Goal: Task Accomplishment & Management: Manage account settings

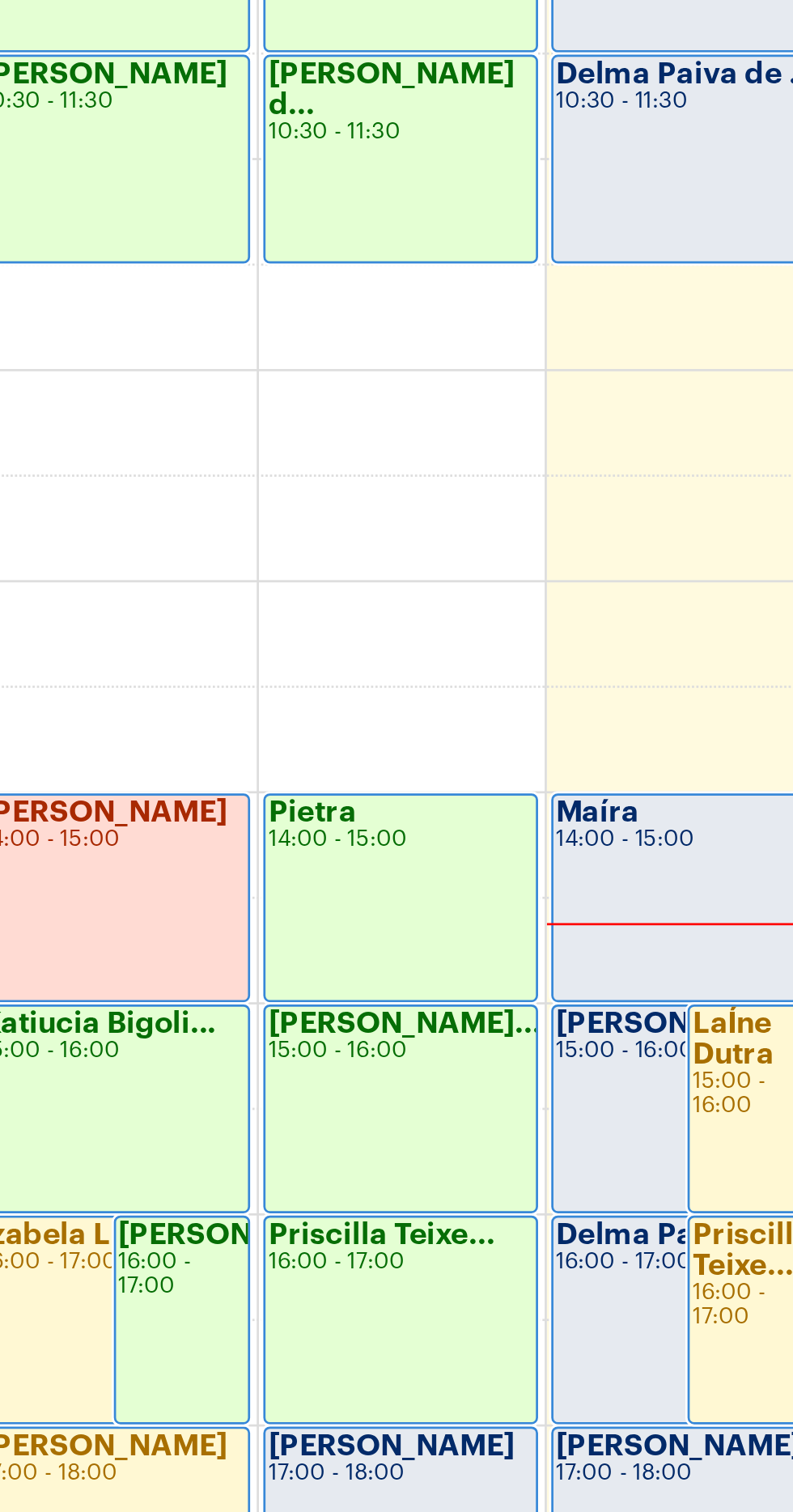
scroll to position [508, 0]
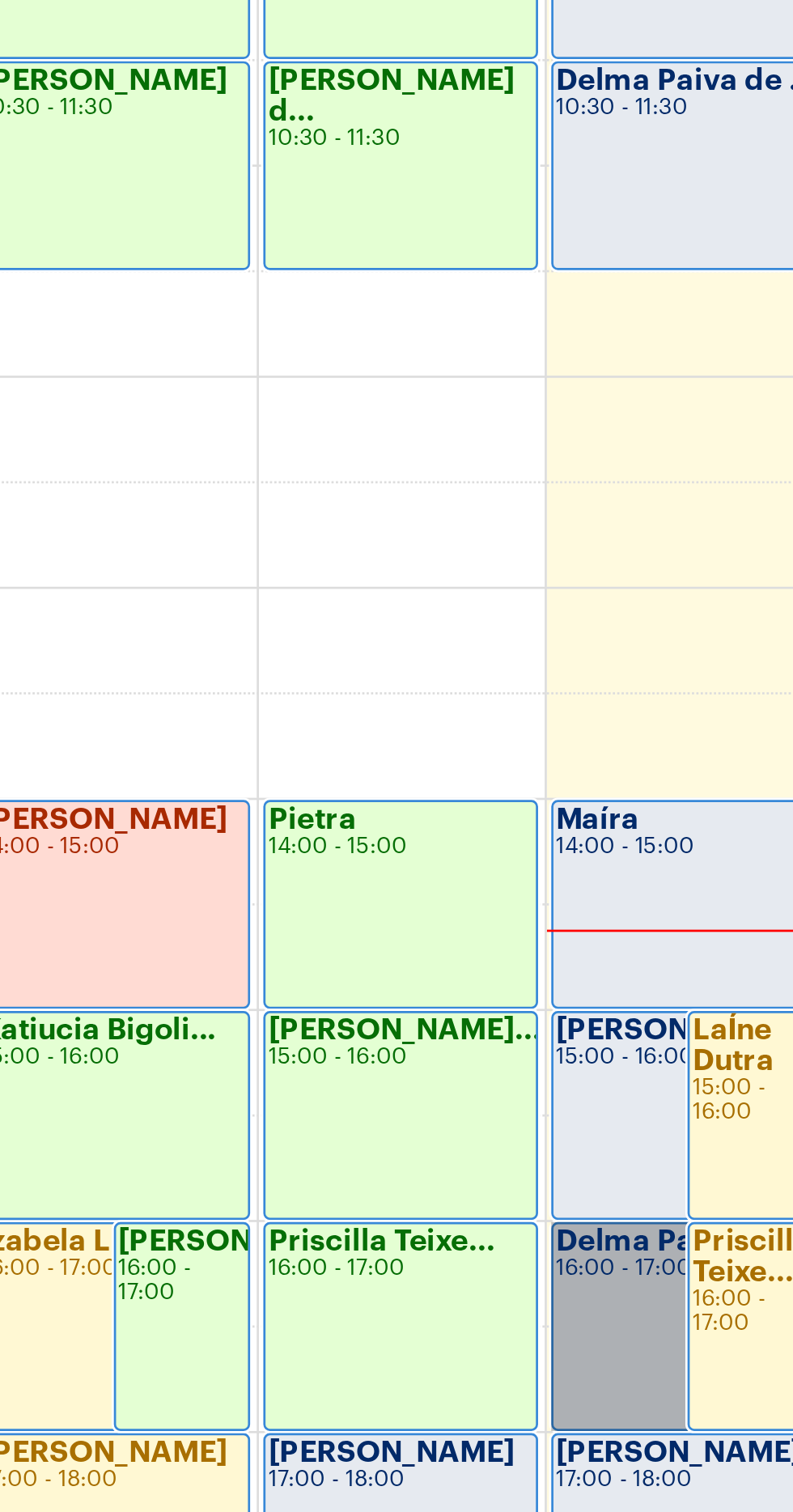
click at [600, 968] on link "Delma Paiva de ... 16:00 - 17:00" at bounding box center [619, 966] width 100 height 77
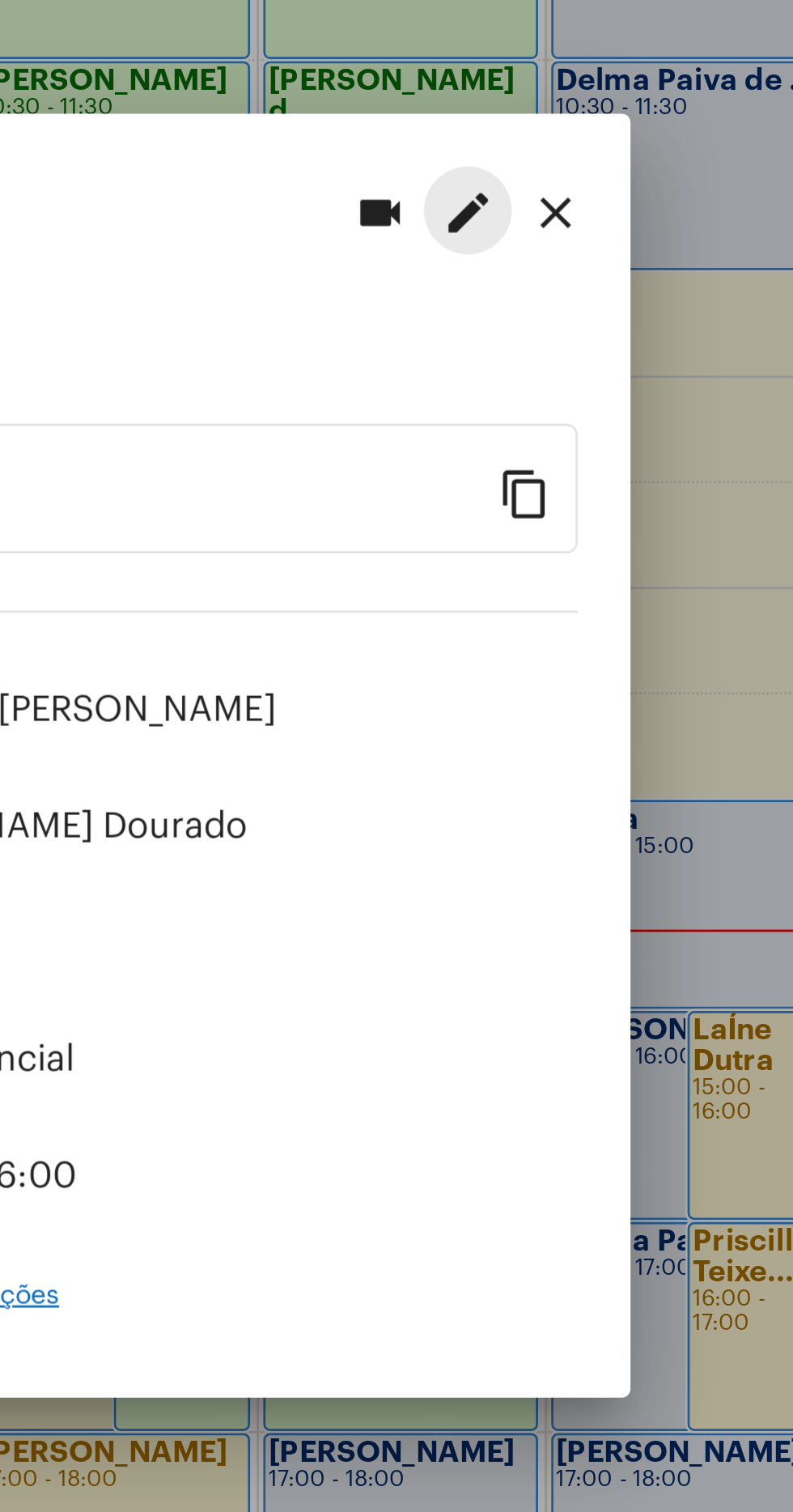
click at [543, 549] on mat-icon "edit" at bounding box center [539, 556] width 19 height 19
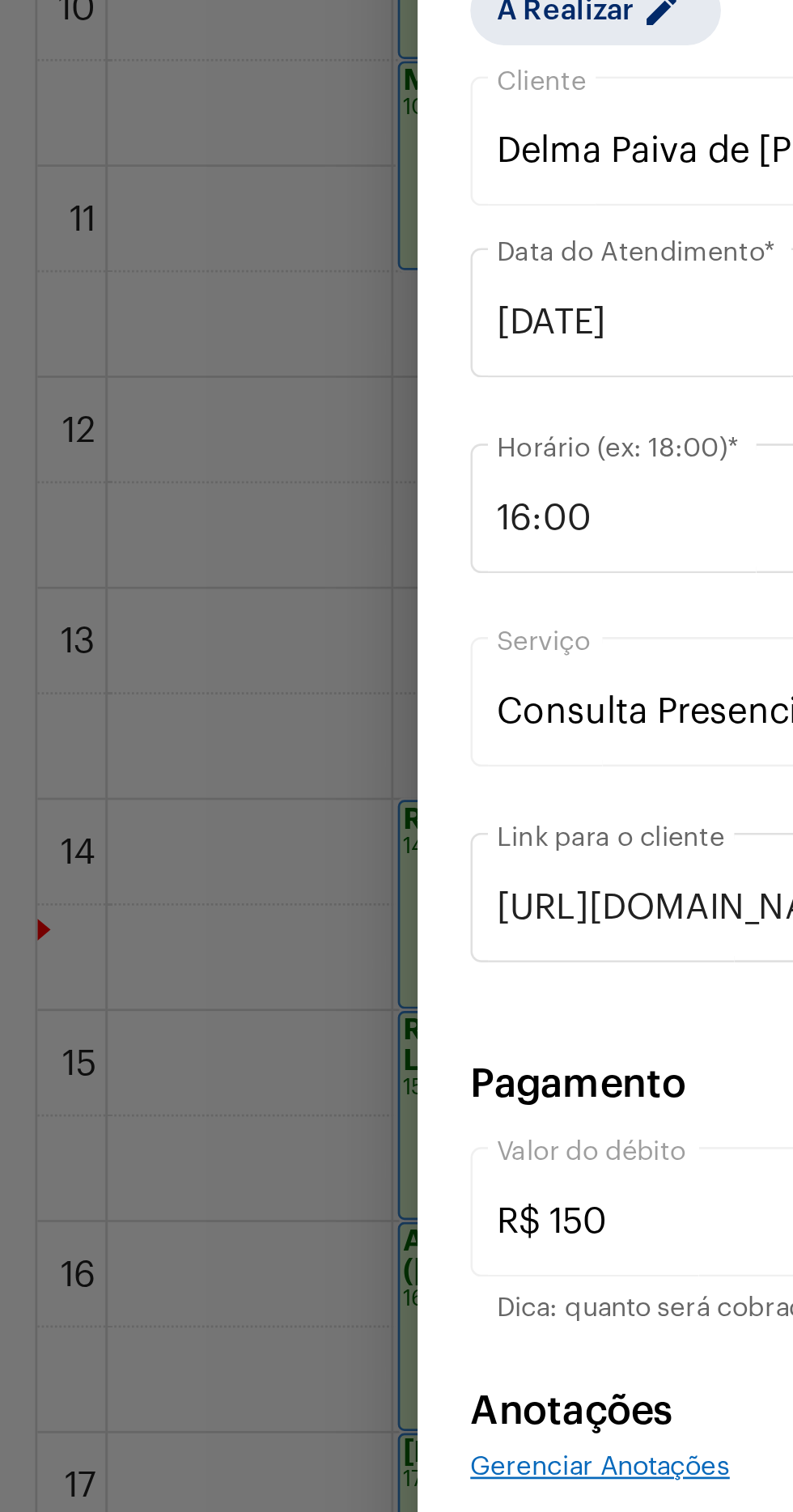
click at [210, 1022] on span "Gerenciar Anotações" at bounding box center [220, 1017] width 95 height 10
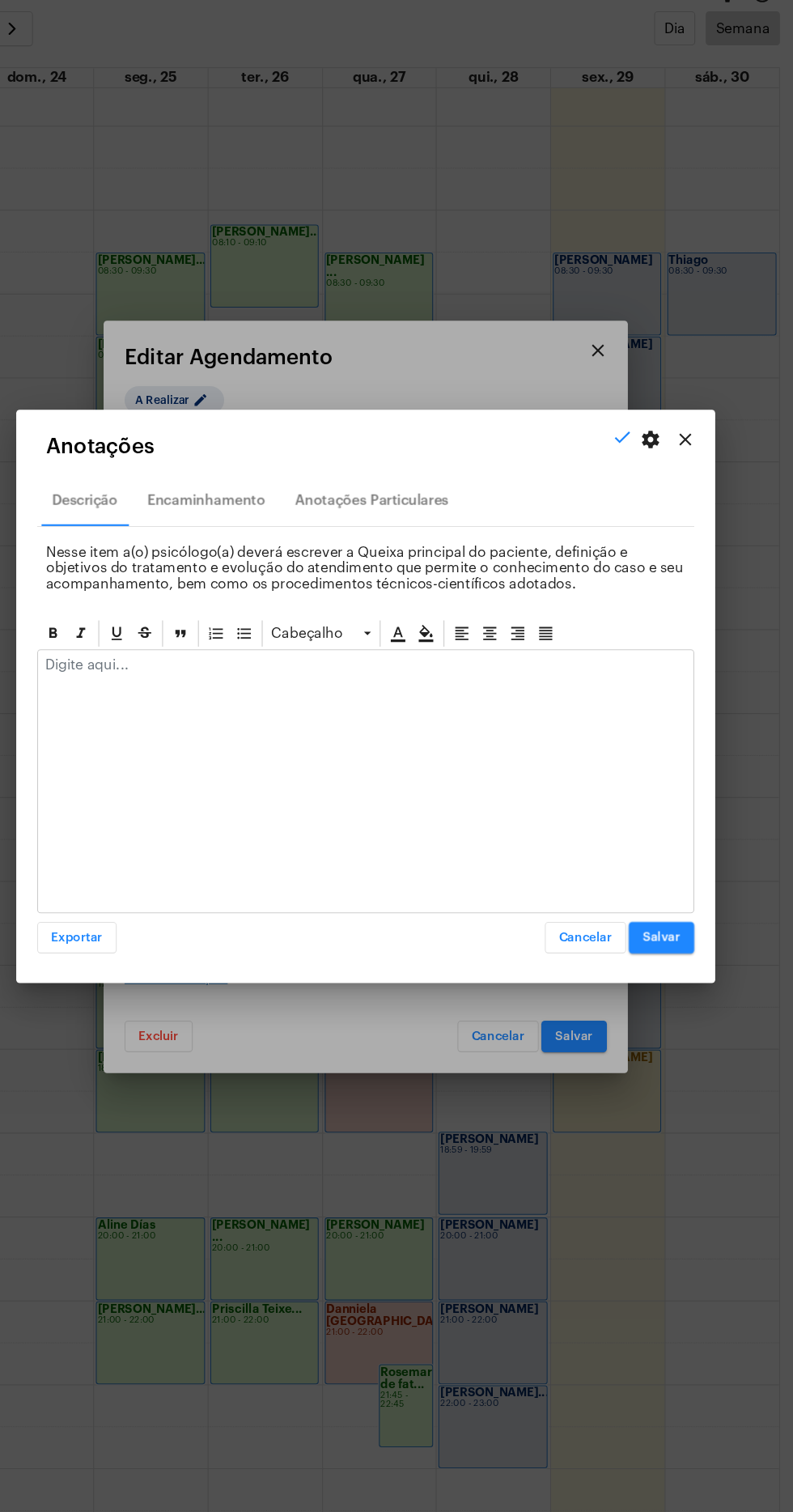
click at [614, 985] on span "Cancelar" at bounding box center [599, 980] width 49 height 12
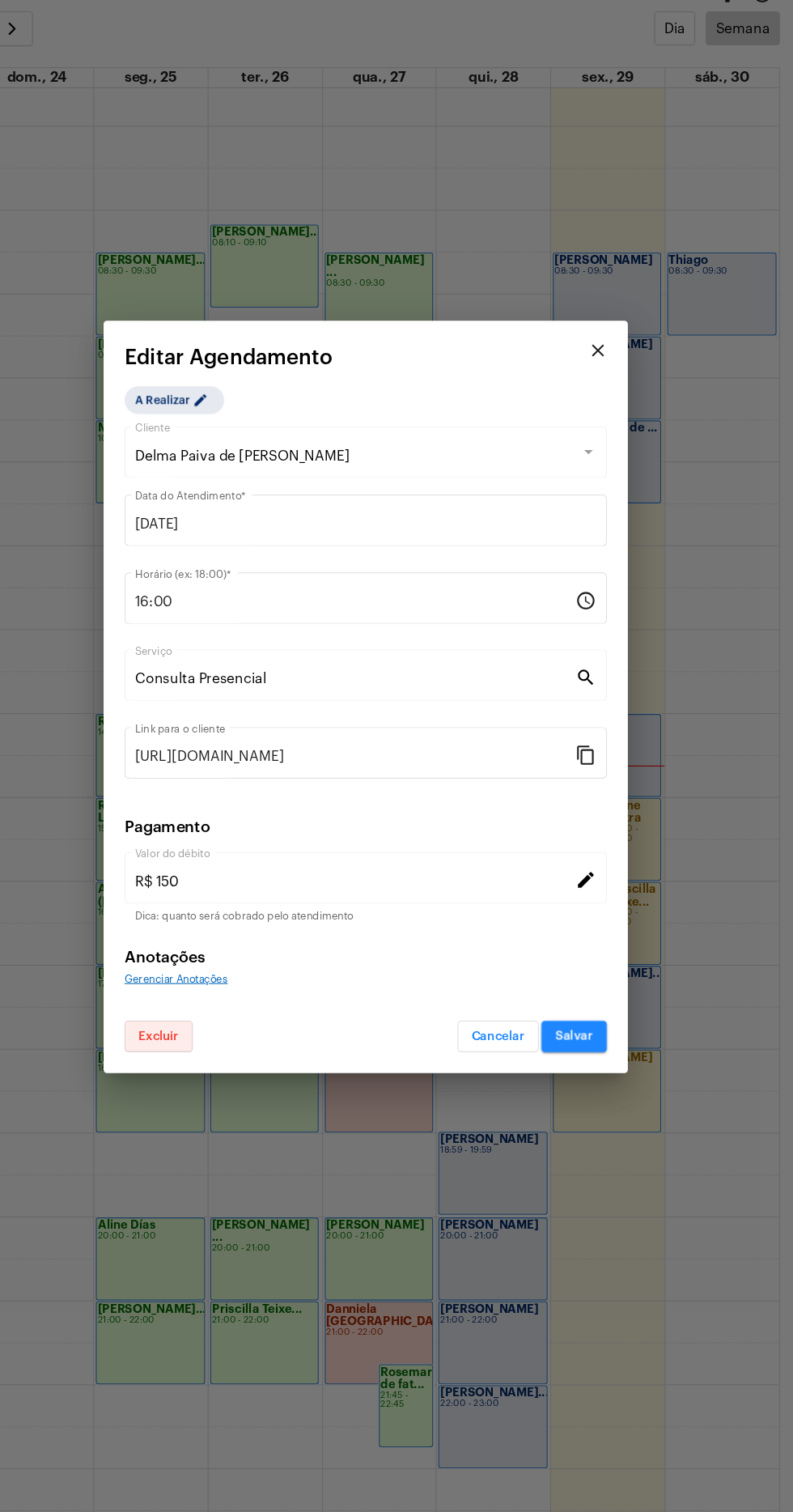
click at [227, 1075] on button "Excluir" at bounding box center [204, 1071] width 63 height 29
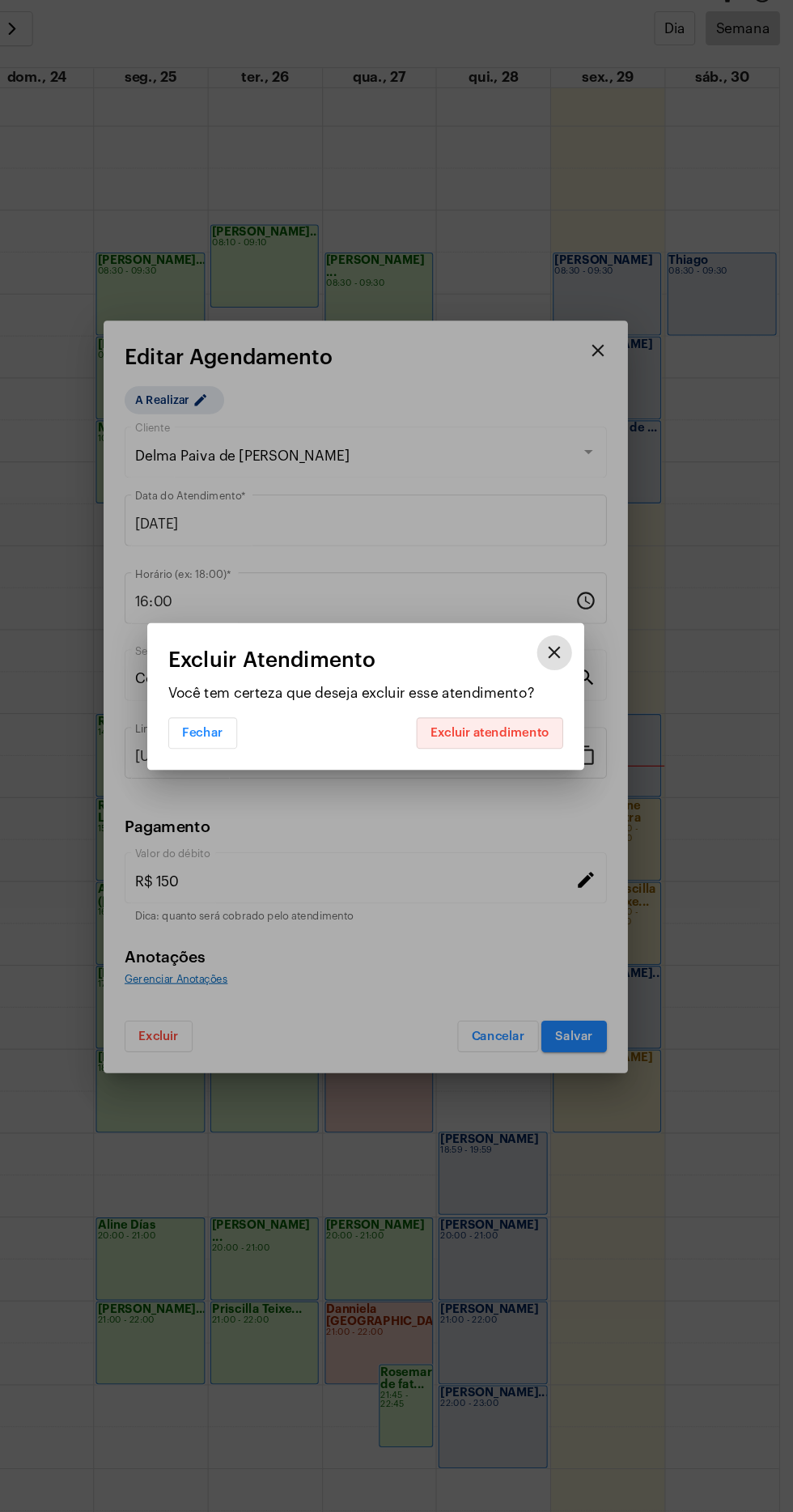
click at [546, 789] on span "Excluir atendimento" at bounding box center [511, 790] width 110 height 12
